Goal: Task Accomplishment & Management: Manage account settings

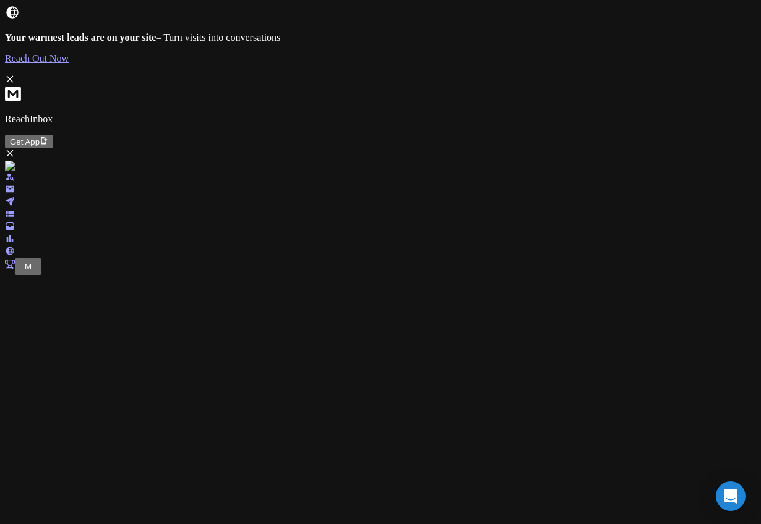
click at [15, 74] on icon at bounding box center [10, 79] width 10 height 10
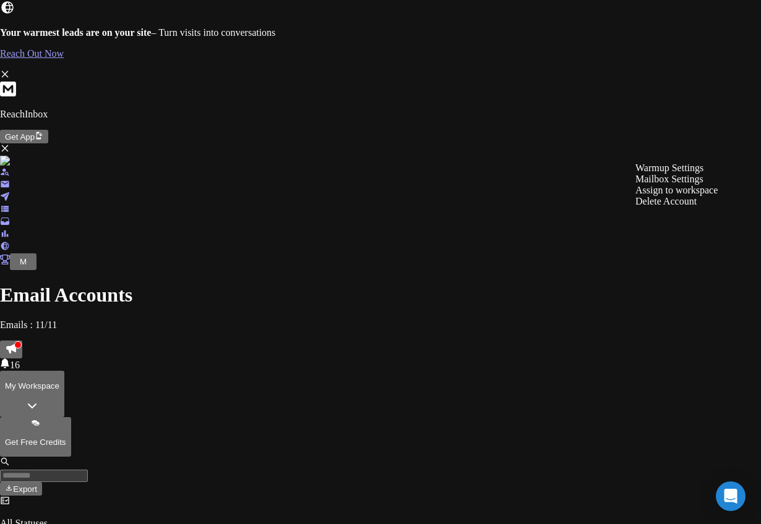
click at [704, 185] on div "Mailbox Settings" at bounding box center [676, 179] width 82 height 11
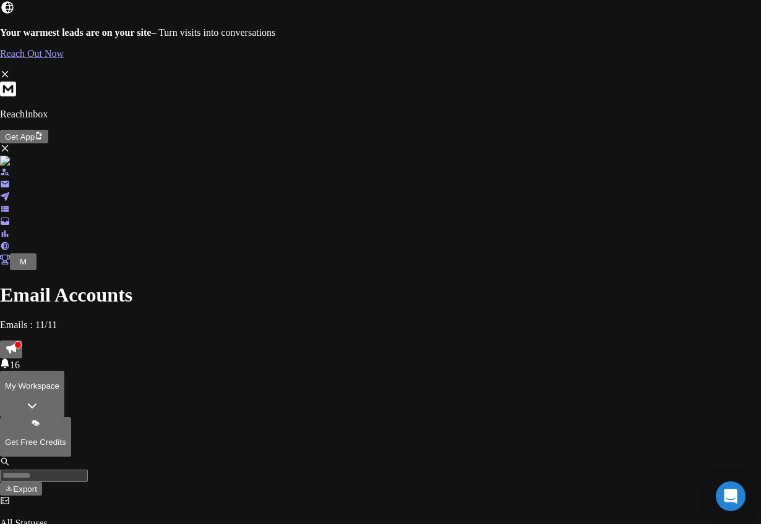
scroll to position [293, 0]
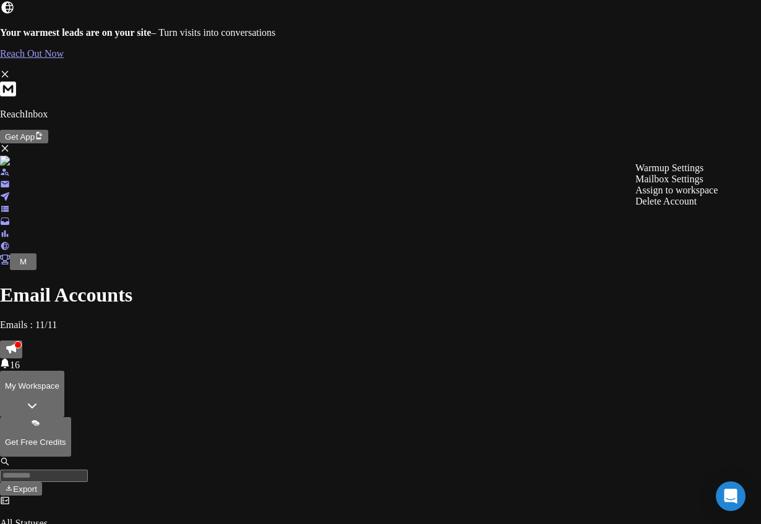
click at [704, 185] on div "Mailbox Settings" at bounding box center [676, 179] width 82 height 11
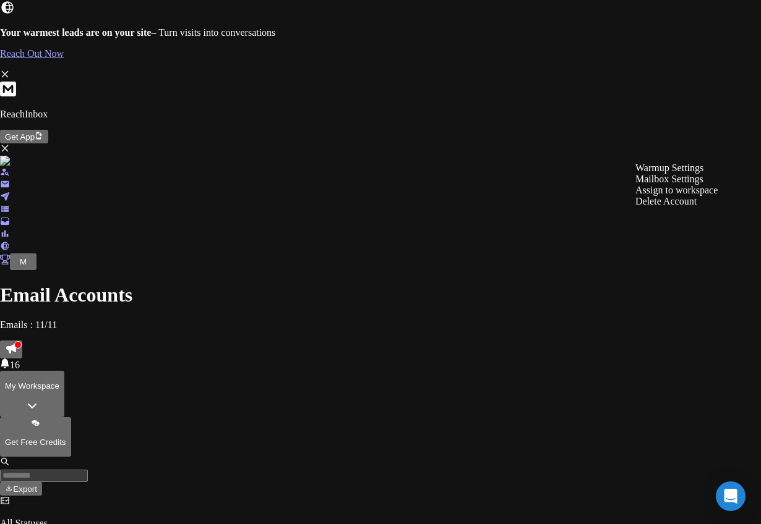
click at [688, 185] on div "Mailbox Settings" at bounding box center [676, 179] width 82 height 11
